Goal: Navigation & Orientation: Find specific page/section

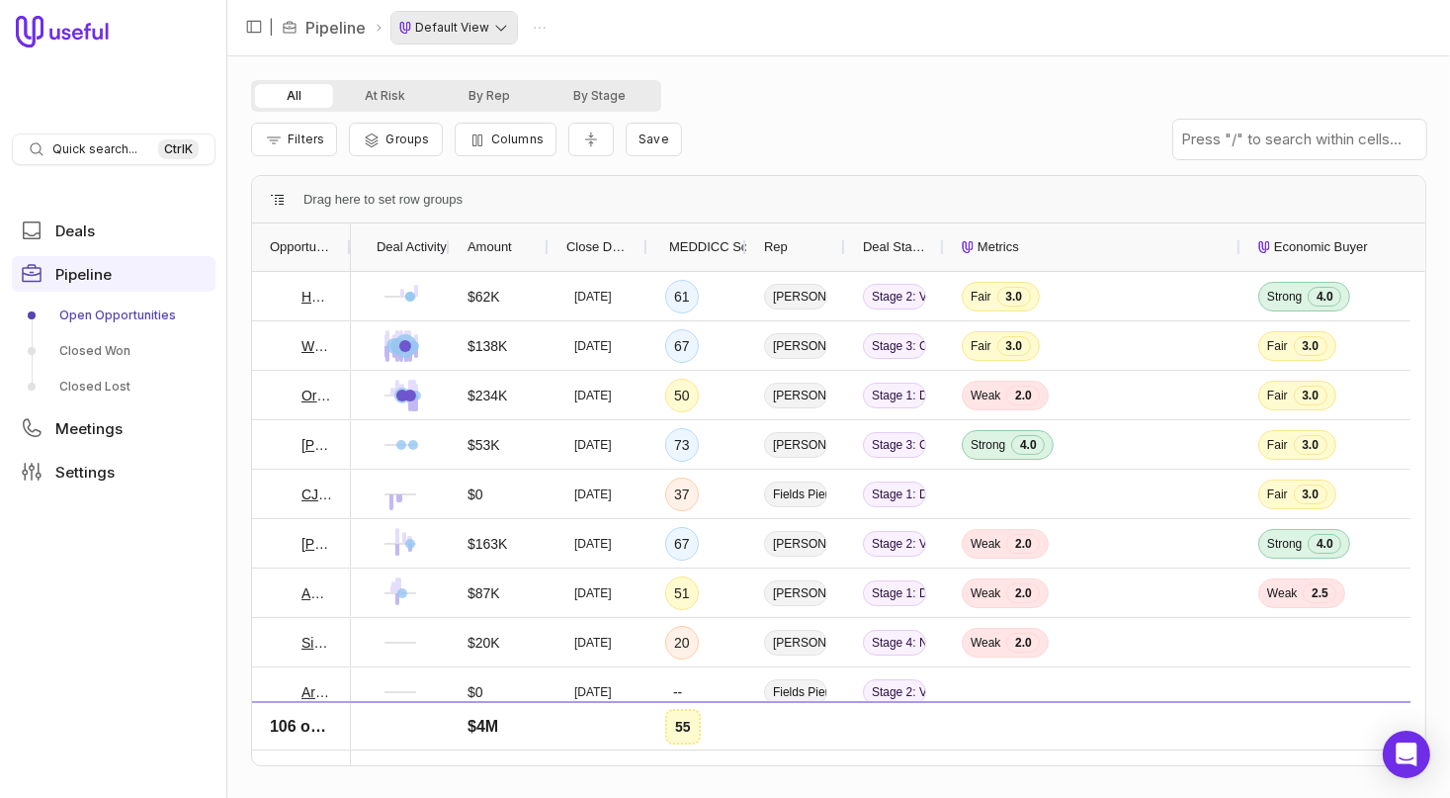
click at [501, 25] on html "Quick search... Ctrl K Deals Pipeline Open Opportunities Closed Won Closed Lost…" at bounding box center [725, 399] width 1450 height 798
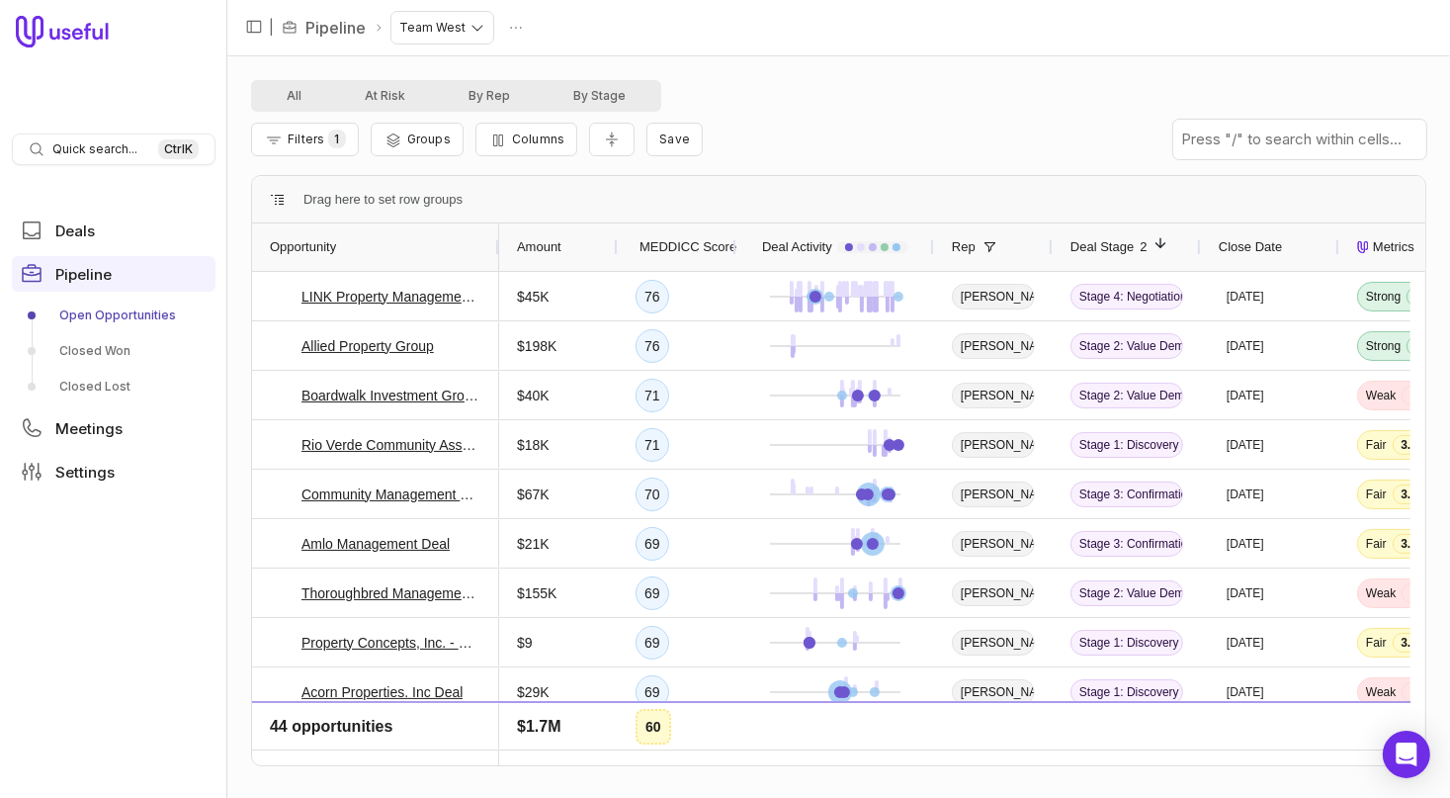
click at [1131, 246] on span "Deal Stage" at bounding box center [1102, 247] width 63 height 24
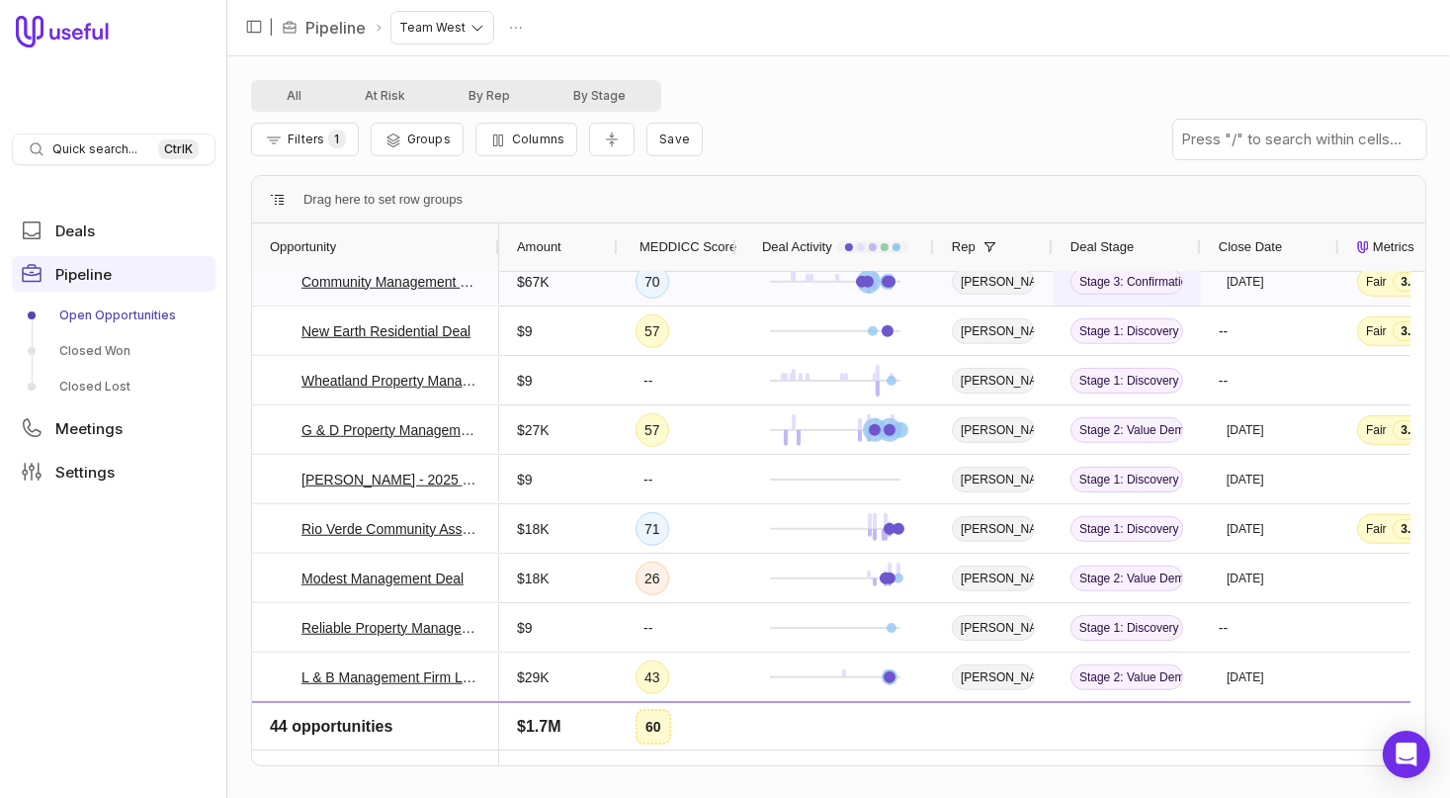
scroll to position [1745, 0]
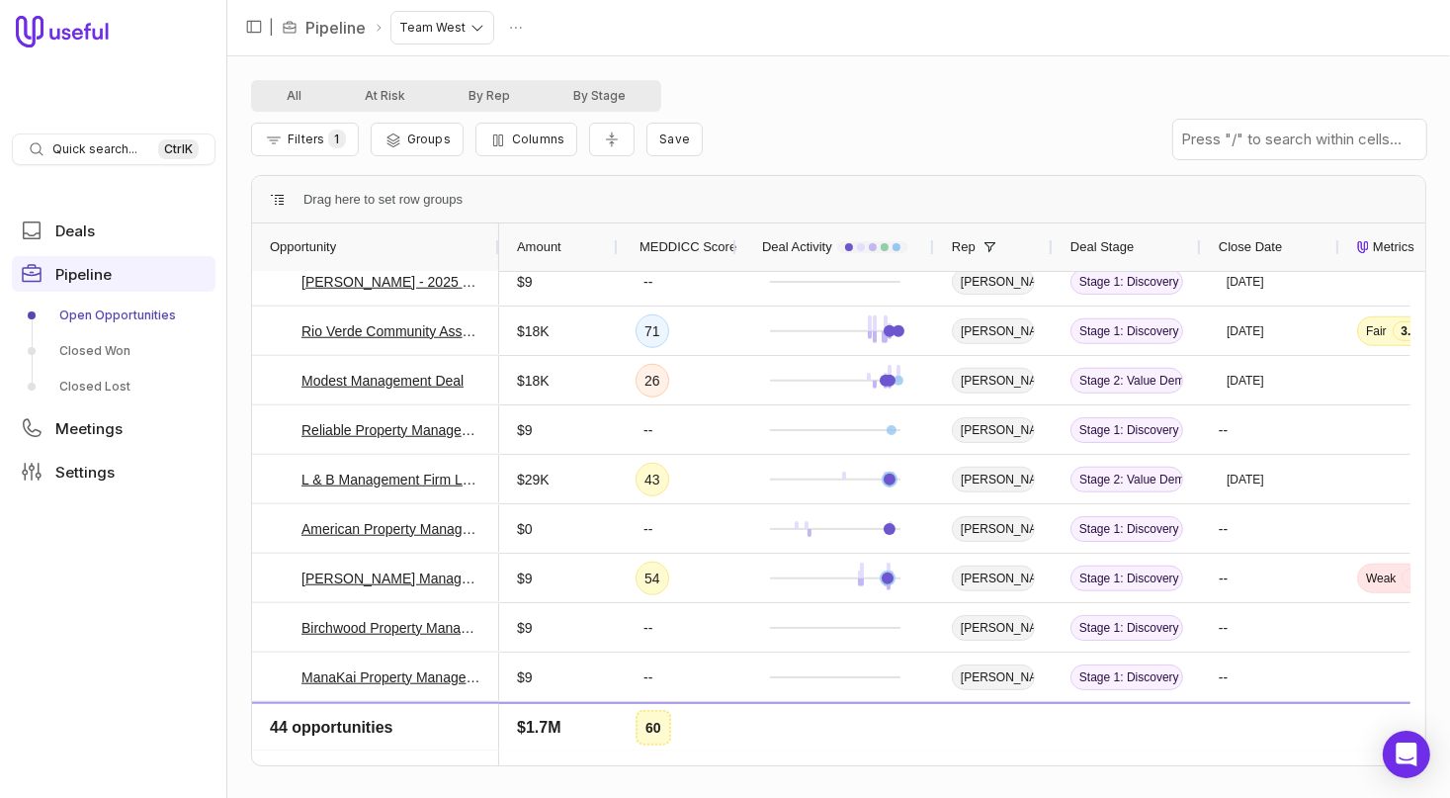
click at [1109, 244] on span "Deal Stage" at bounding box center [1102, 247] width 63 height 24
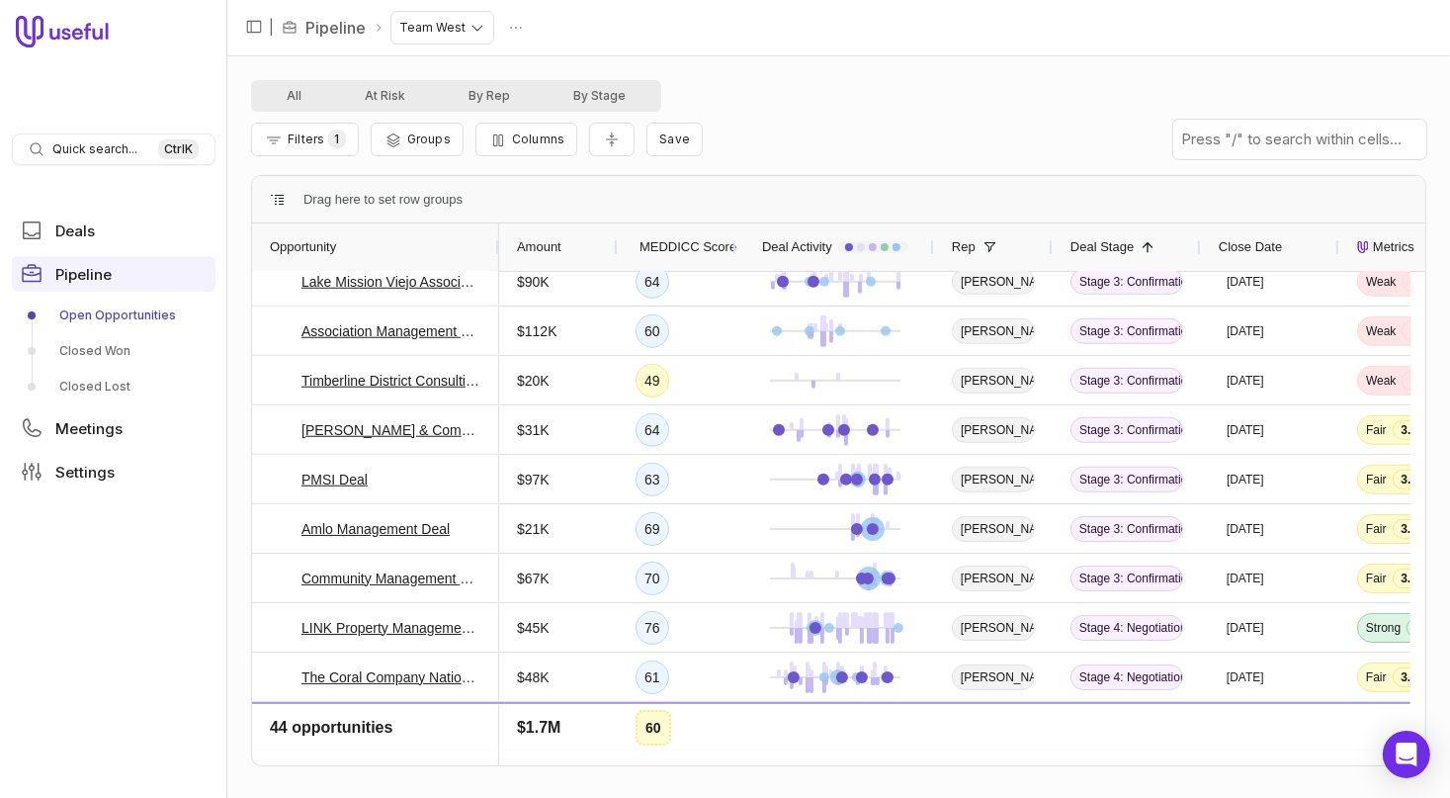
click at [1109, 244] on span "Deal Stage" at bounding box center [1102, 247] width 63 height 24
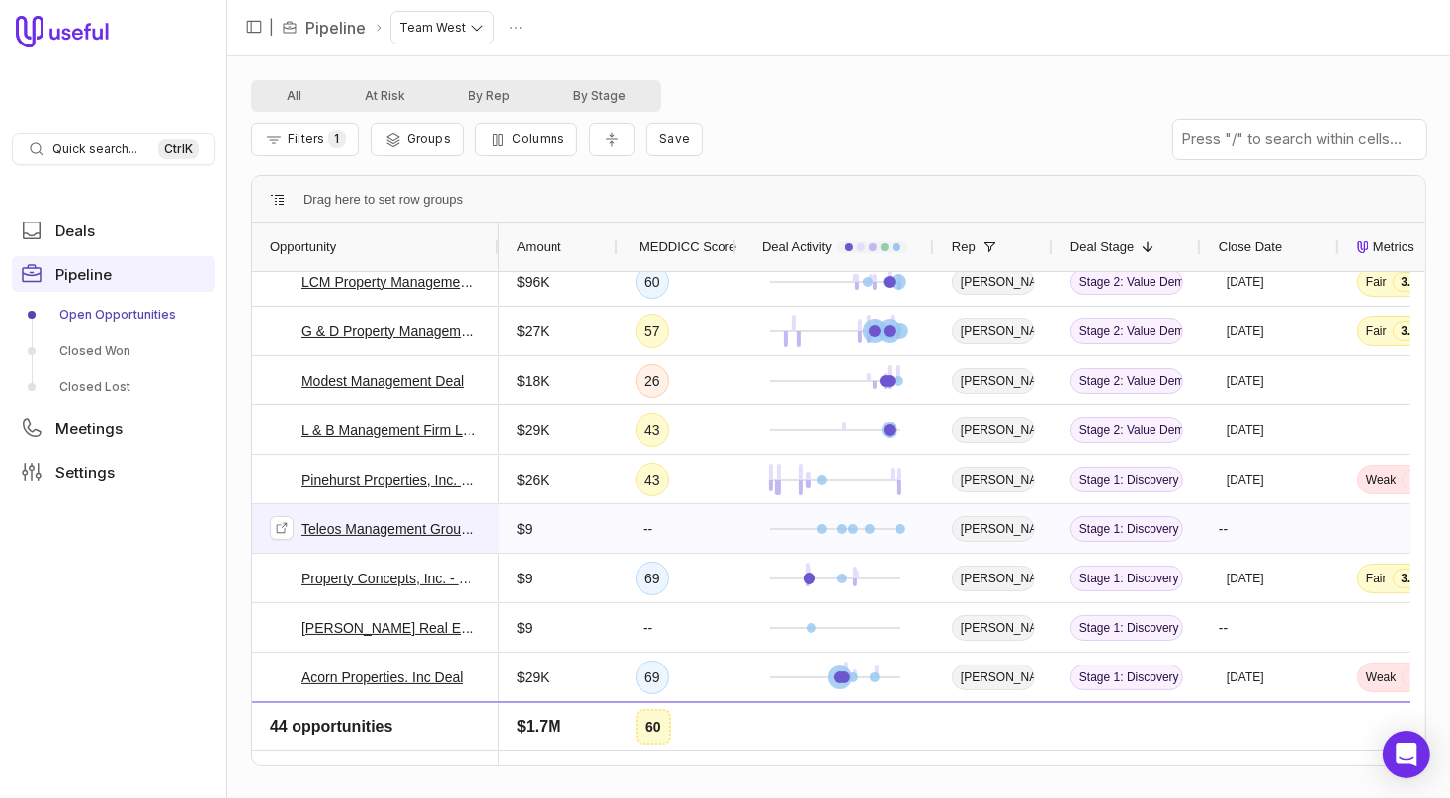
click at [330, 521] on link "Teleos Management Group - [US_STATE] Deal" at bounding box center [392, 529] width 180 height 24
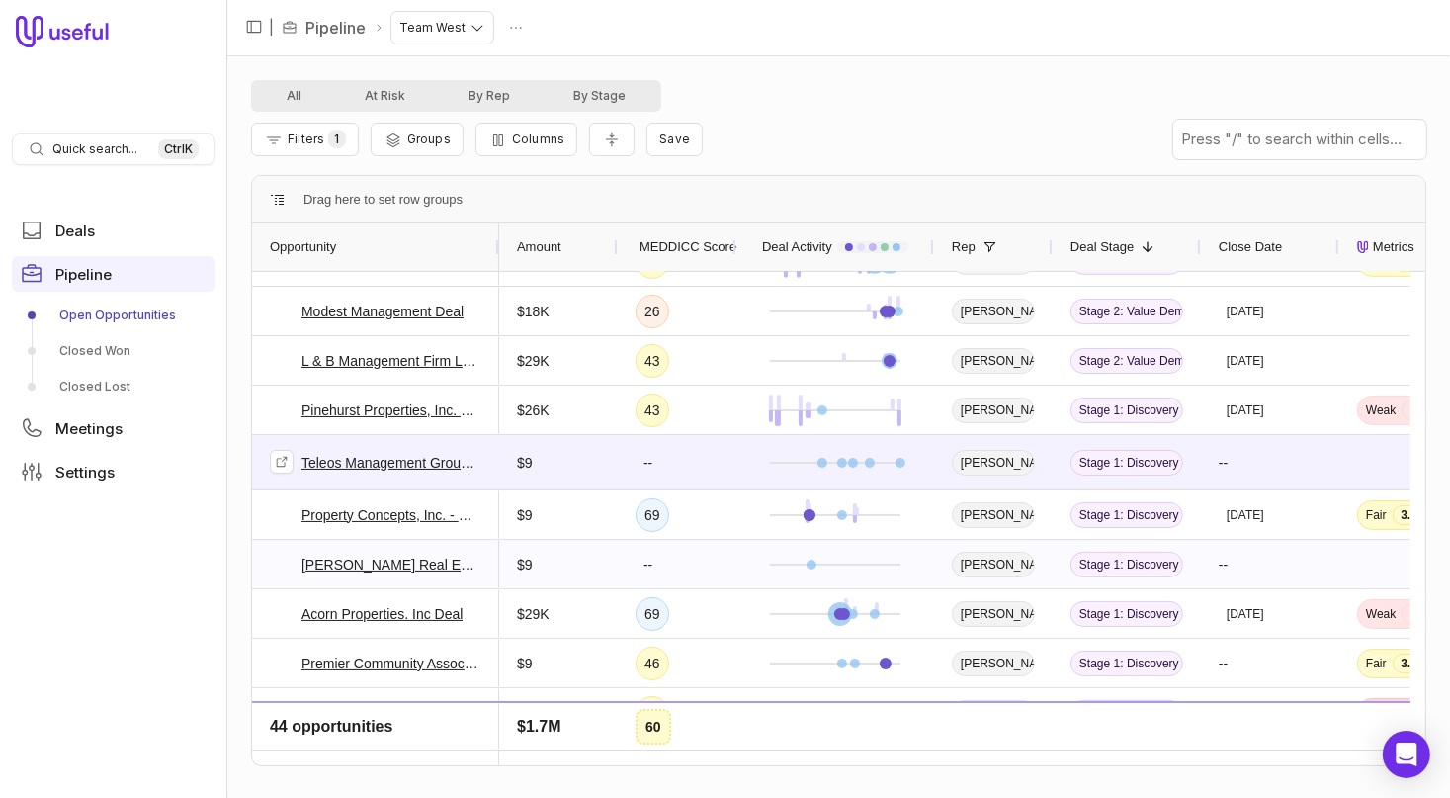
scroll to position [1251, 0]
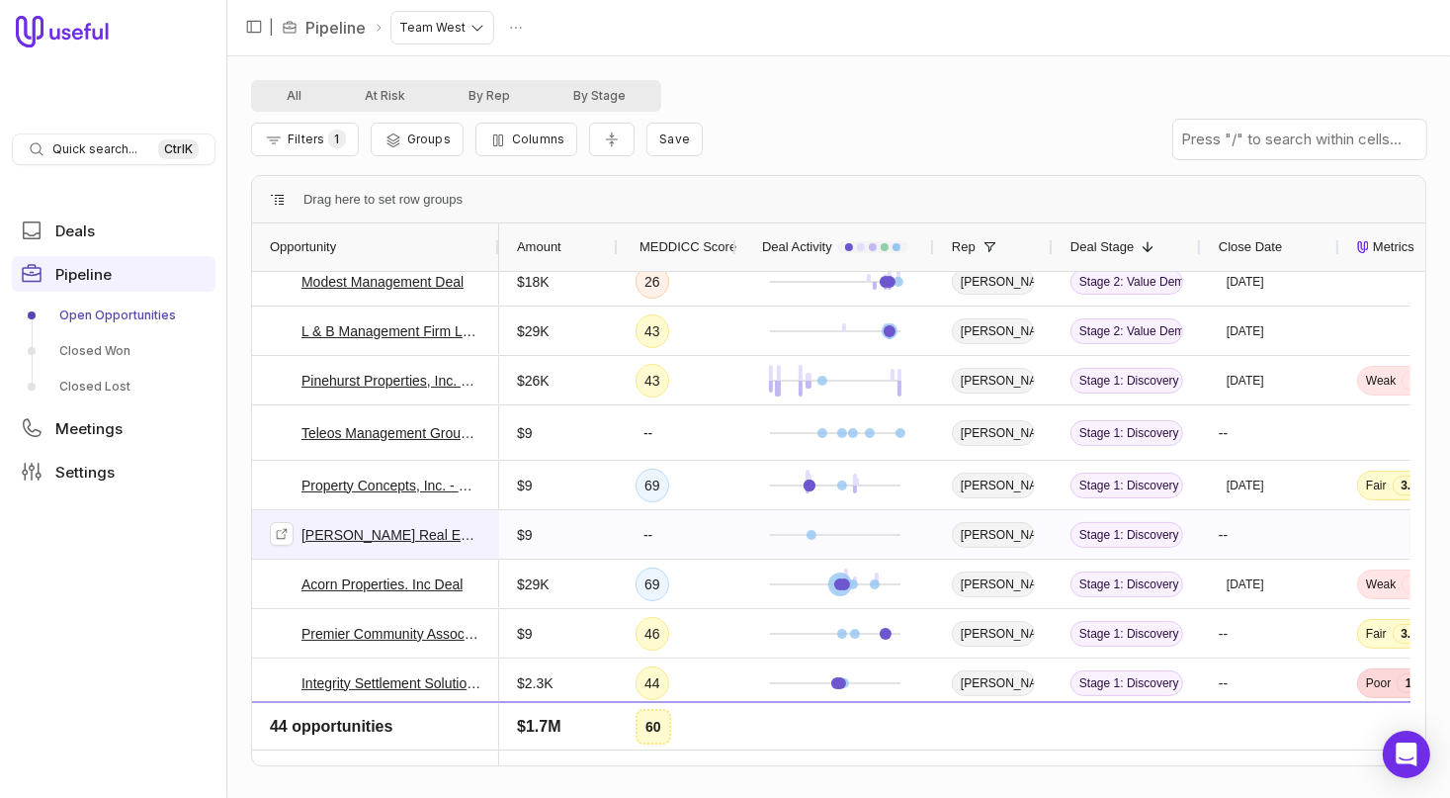
click at [375, 532] on link "Densley Real Estate & Property Management Deal" at bounding box center [392, 535] width 180 height 24
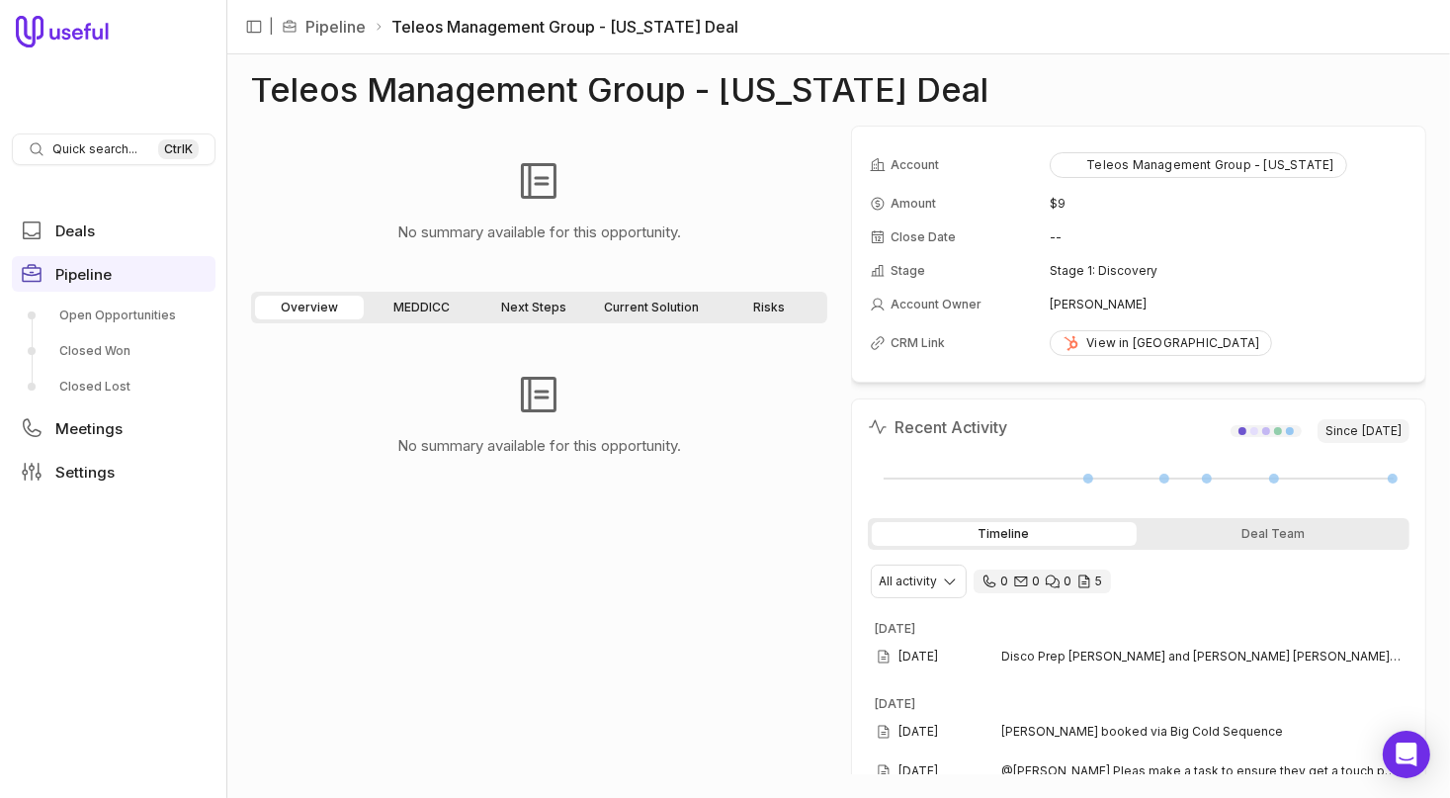
scroll to position [107, 0]
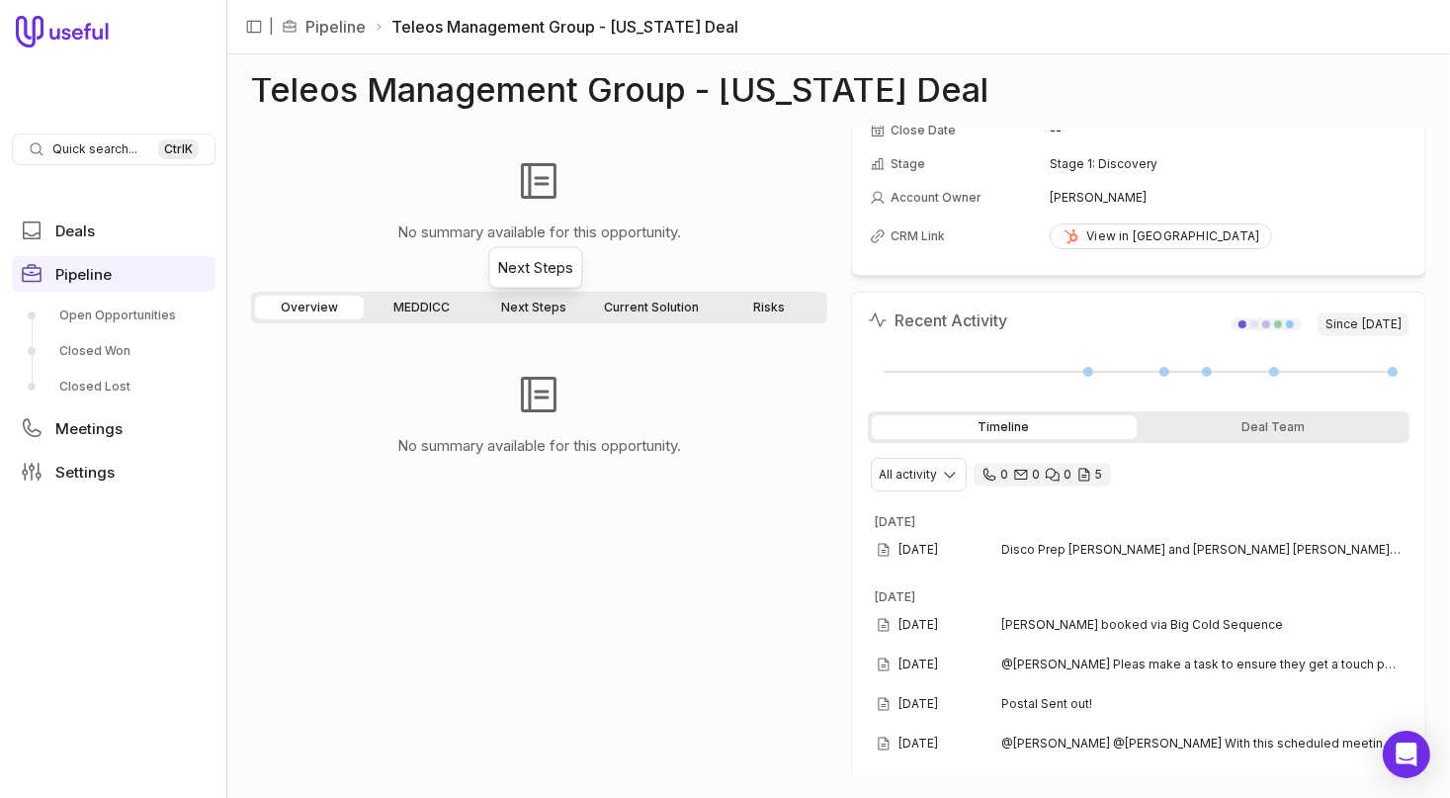
click at [552, 307] on link "Next Steps" at bounding box center [533, 308] width 109 height 24
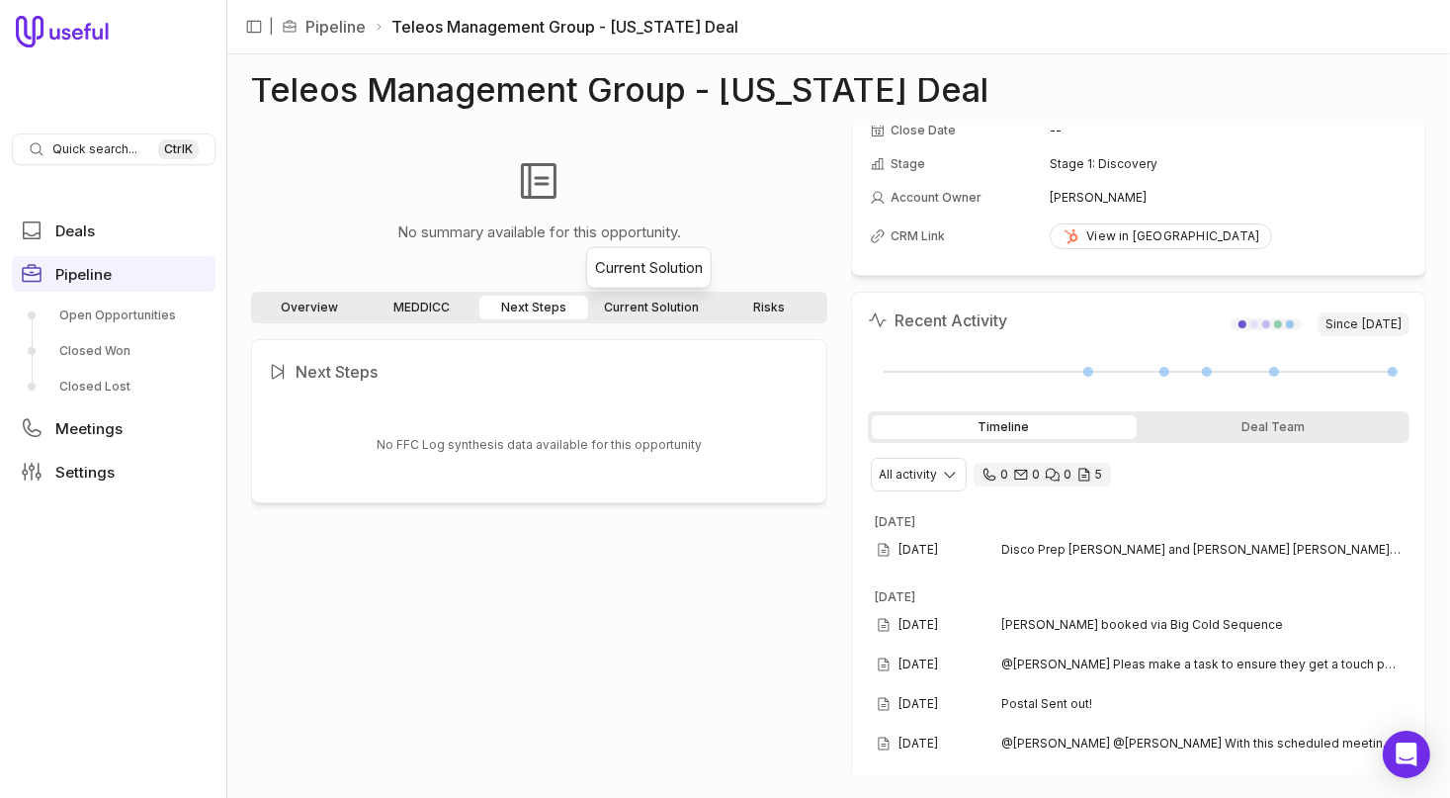
click at [684, 305] on link "Current Solution" at bounding box center [651, 308] width 119 height 24
click at [320, 307] on link "Overview" at bounding box center [309, 308] width 109 height 24
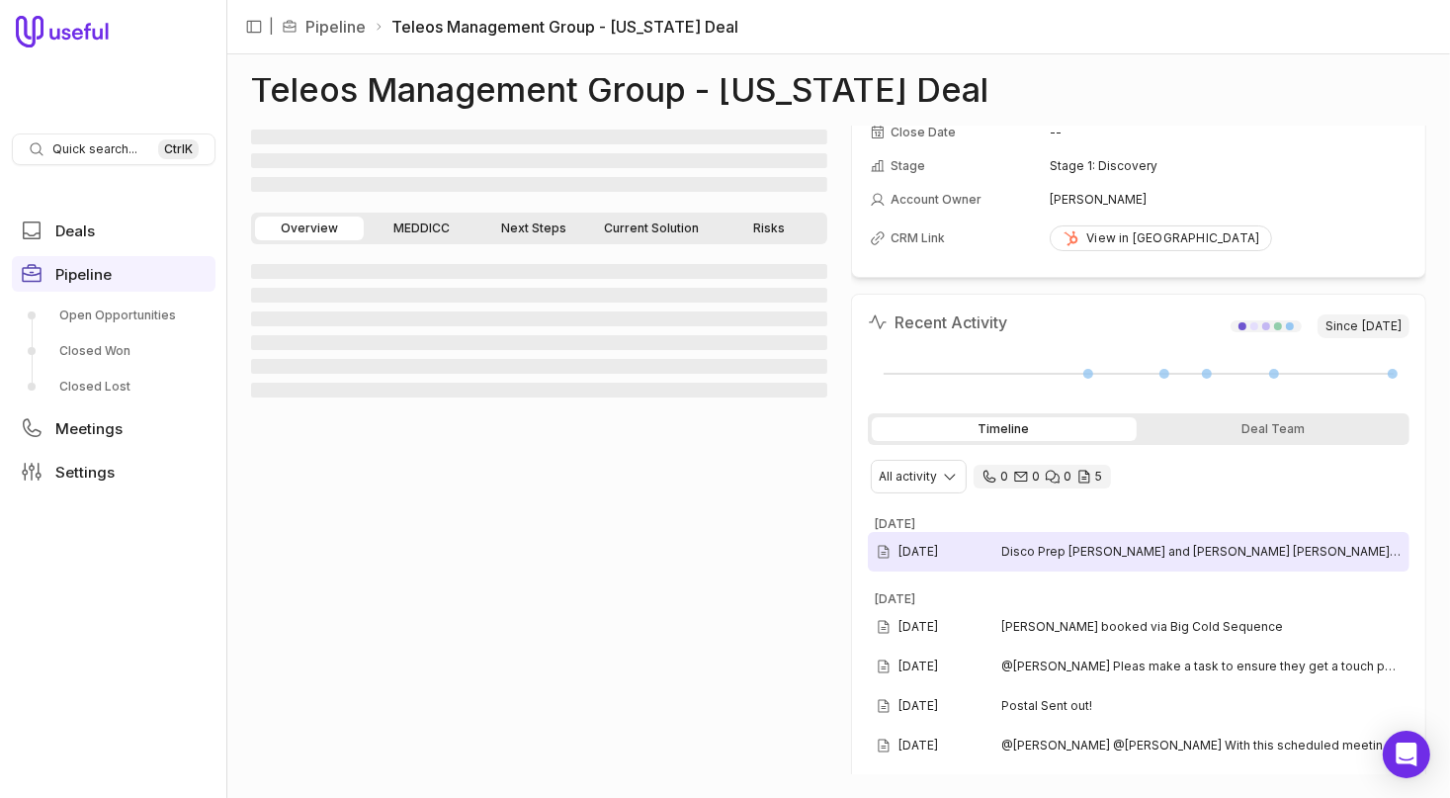
scroll to position [107, 0]
